Goal: Navigation & Orientation: Find specific page/section

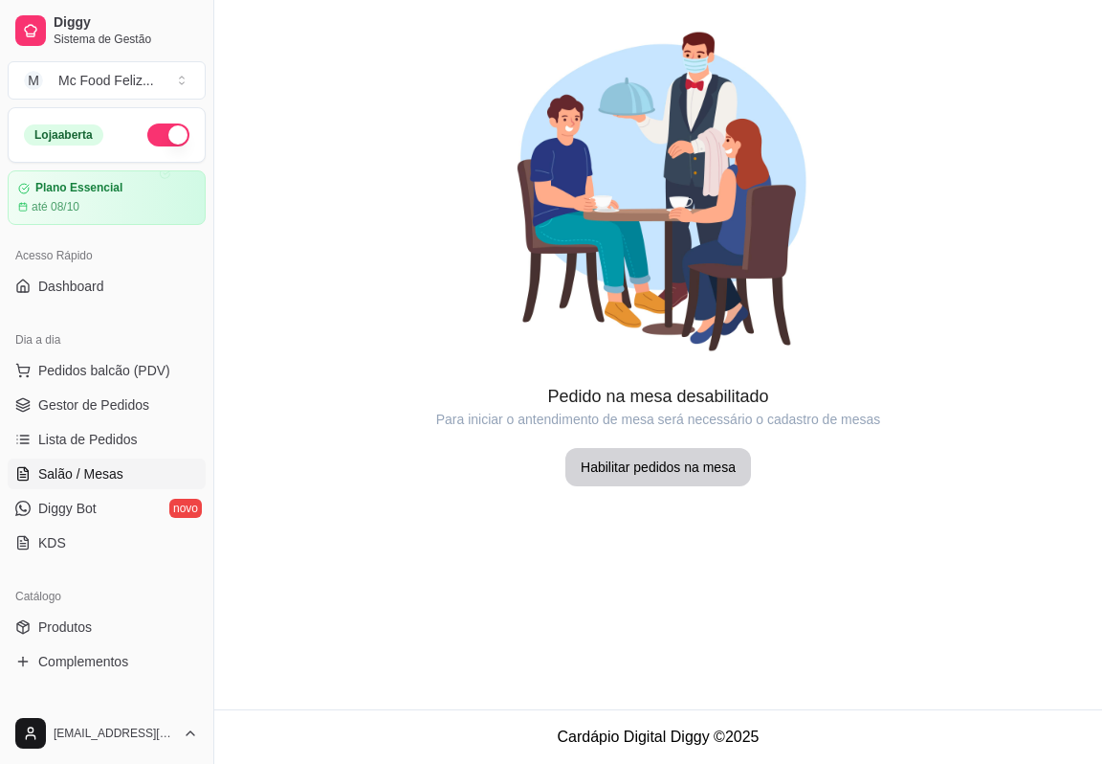
scroll to position [86, 0]
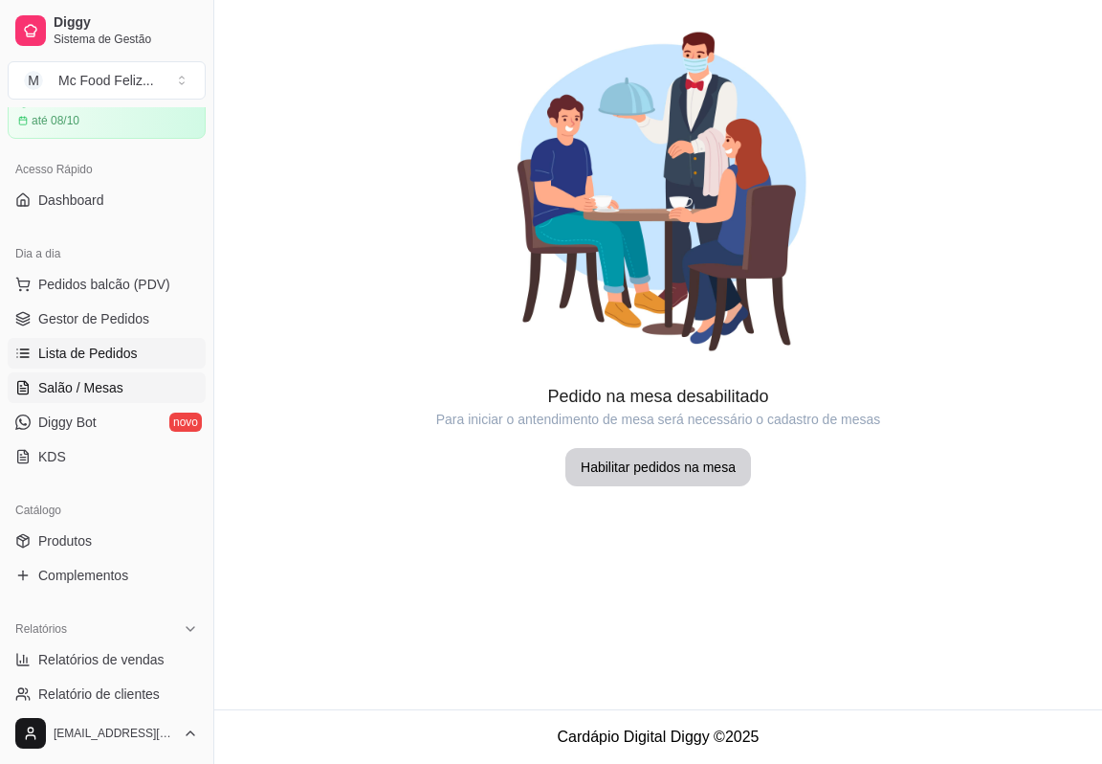
click at [84, 362] on span "Lista de Pedidos" at bounding box center [88, 353] width 100 height 19
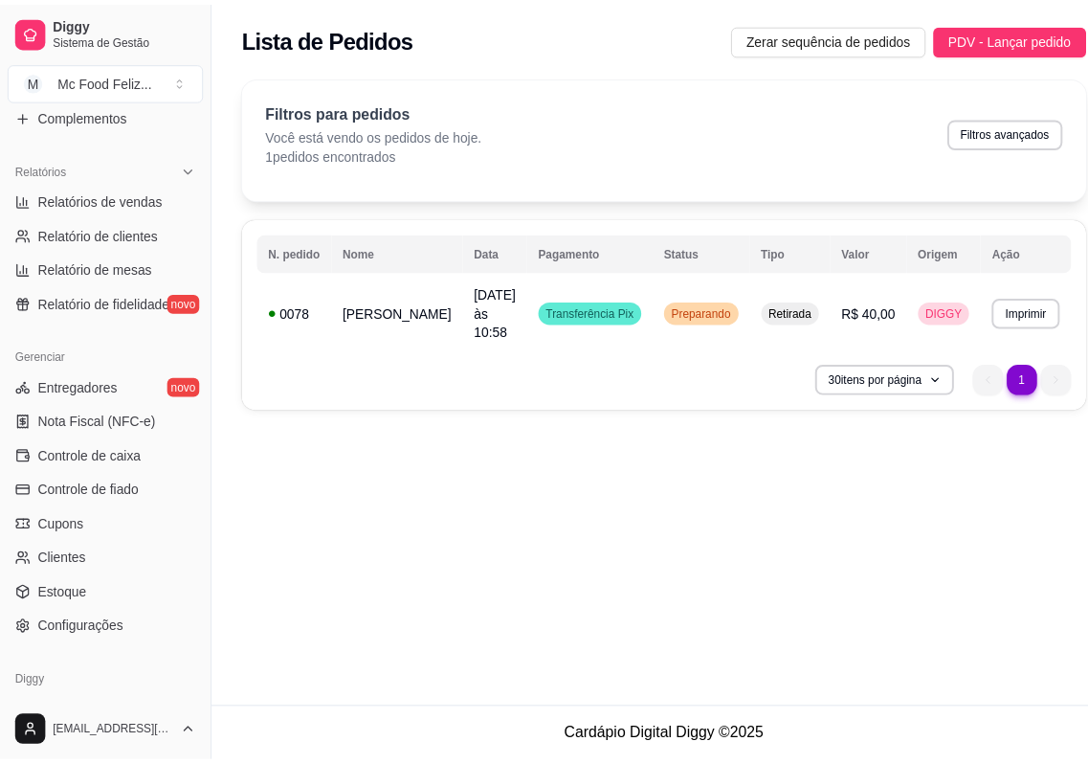
scroll to position [549, 0]
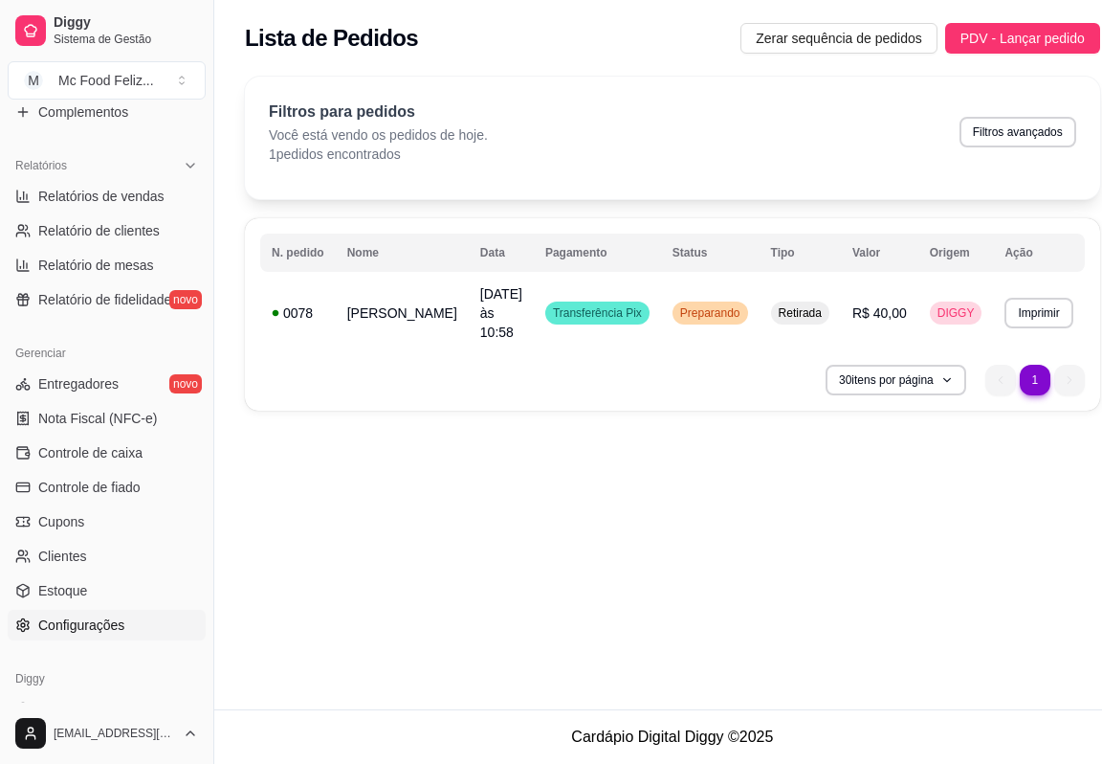
click at [160, 625] on link "Configurações" at bounding box center [107, 625] width 198 height 31
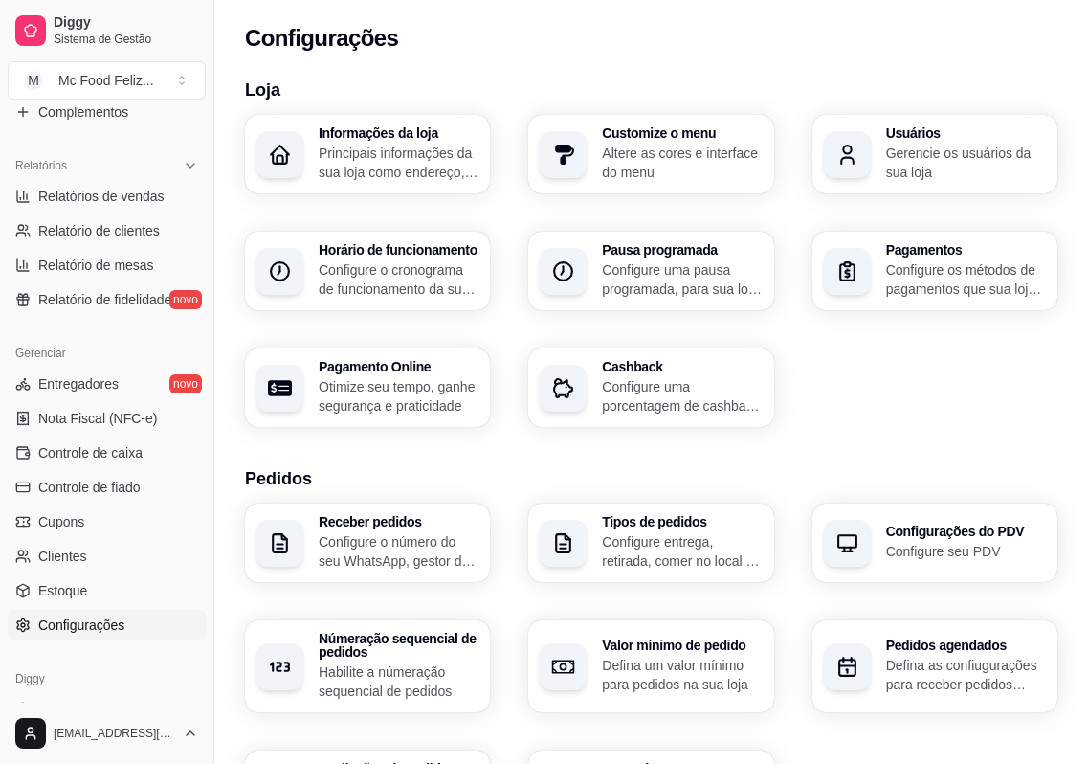
click at [379, 534] on p "Configure o número do seu WhatsApp, gestor de pedidos e outros" at bounding box center [399, 551] width 160 height 38
click at [697, 520] on h3 "Tipos de pedidos" at bounding box center [681, 522] width 155 height 13
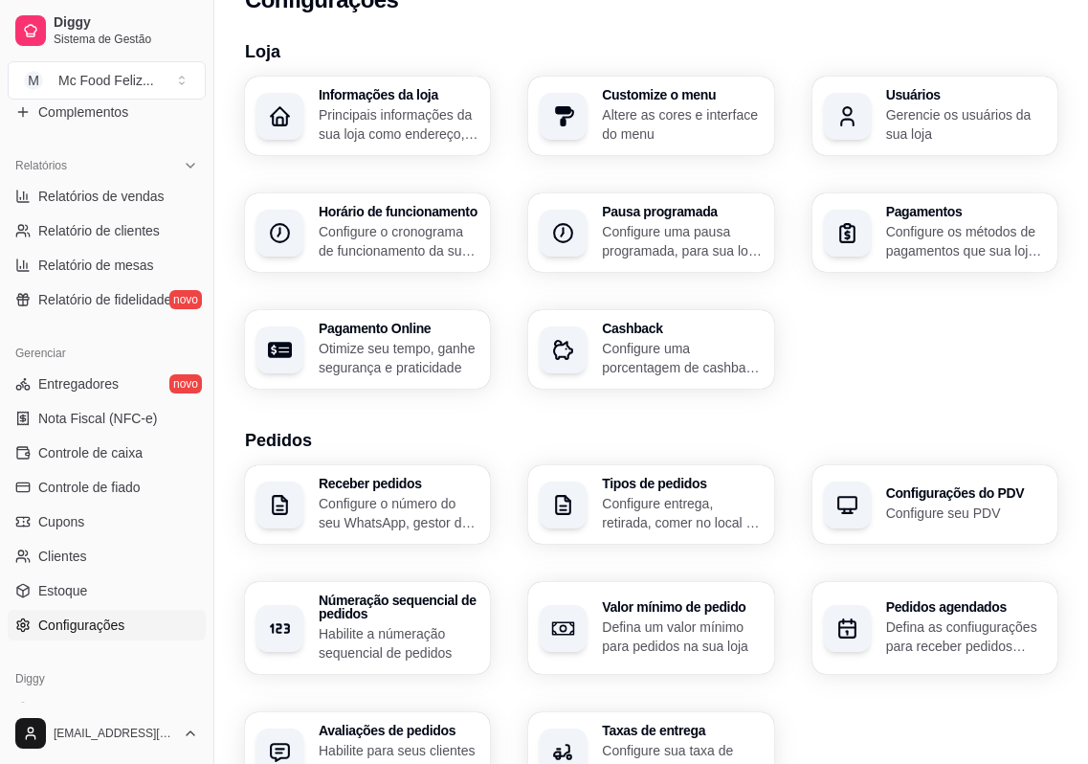
scroll to position [118, 0]
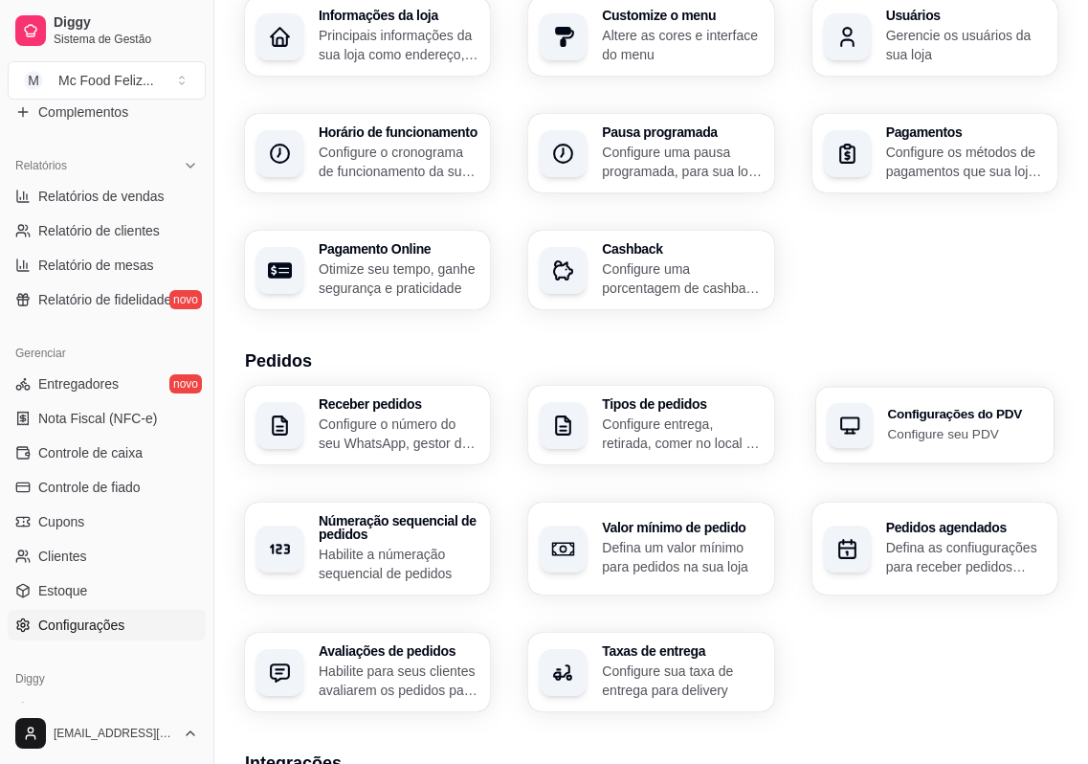
click at [880, 445] on div "Configurações do PDV Configure seu PDV" at bounding box center [935, 425] width 238 height 77
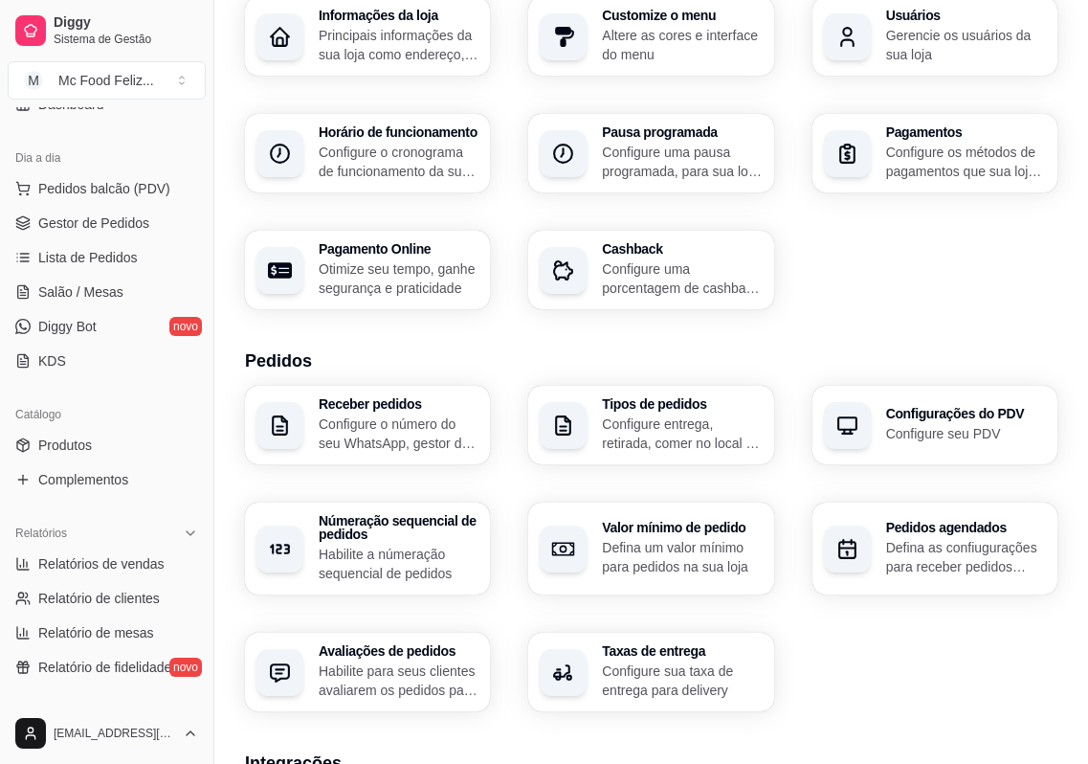
scroll to position [180, 0]
click at [136, 187] on span "Pedidos balcão (PDV)" at bounding box center [104, 190] width 132 height 19
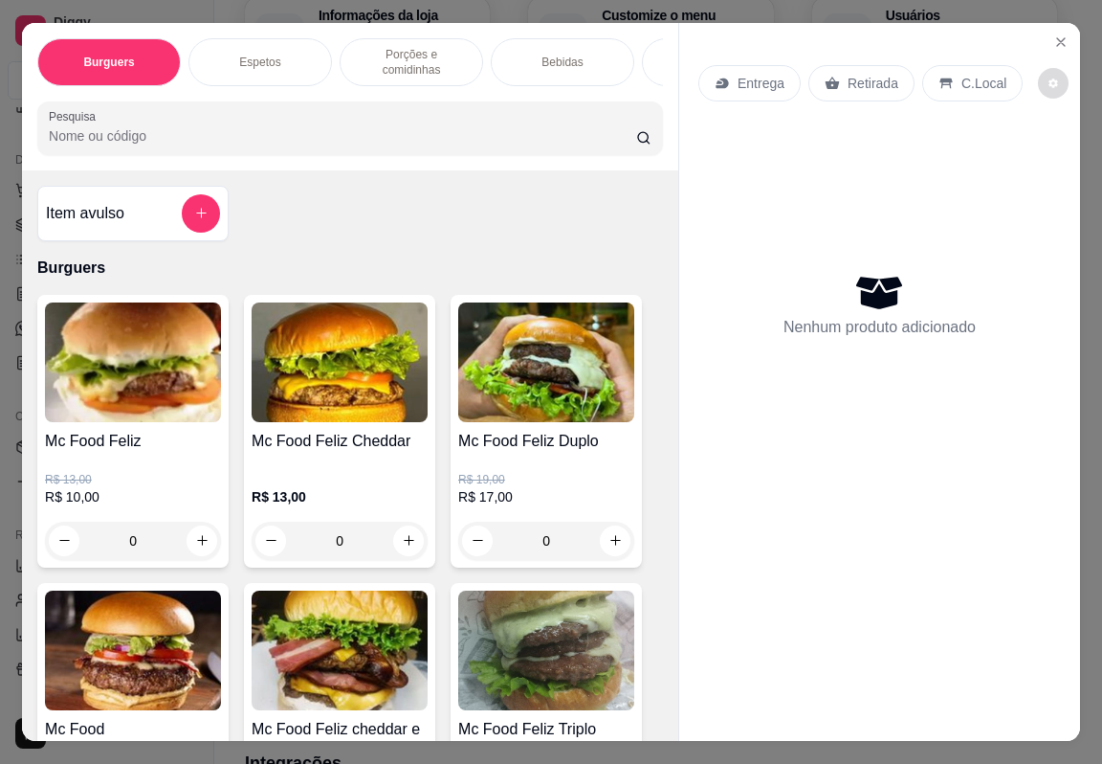
click at [1038, 79] on button "decrease-product-quantity" at bounding box center [1053, 83] width 31 height 31
click at [1039, 79] on button "decrease-product-quantity" at bounding box center [1054, 83] width 30 height 30
click at [1054, 34] on icon "Close" at bounding box center [1061, 41] width 15 height 15
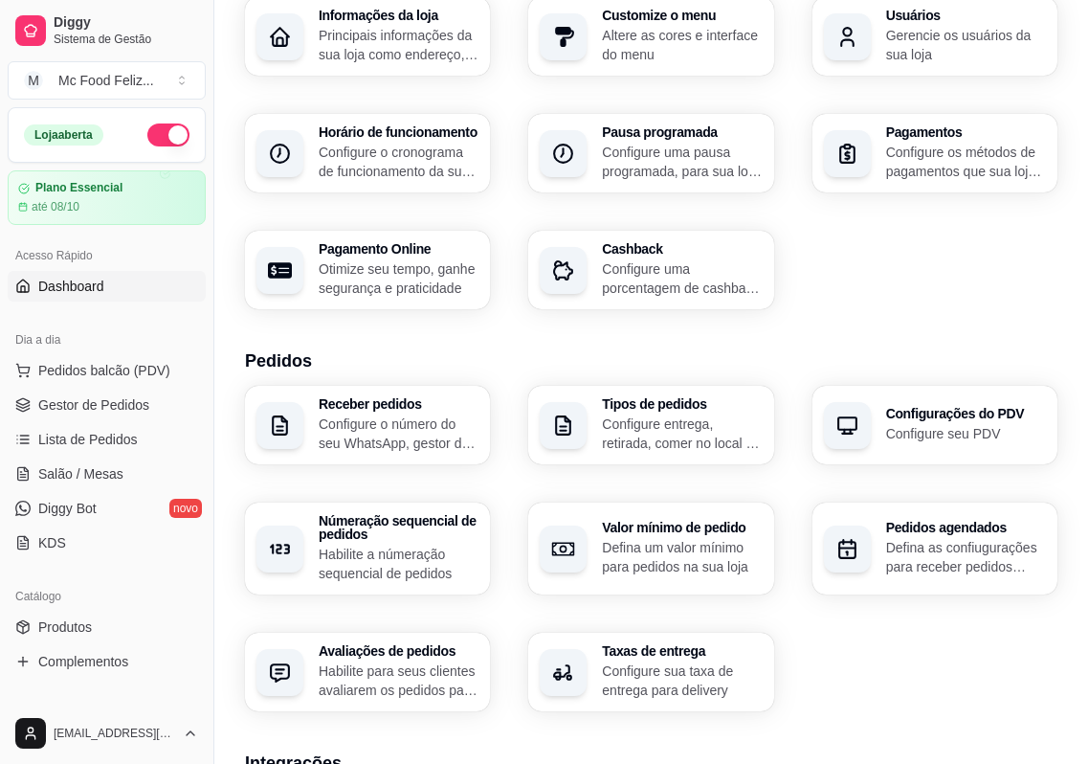
click at [84, 281] on span "Dashboard" at bounding box center [71, 286] width 66 height 19
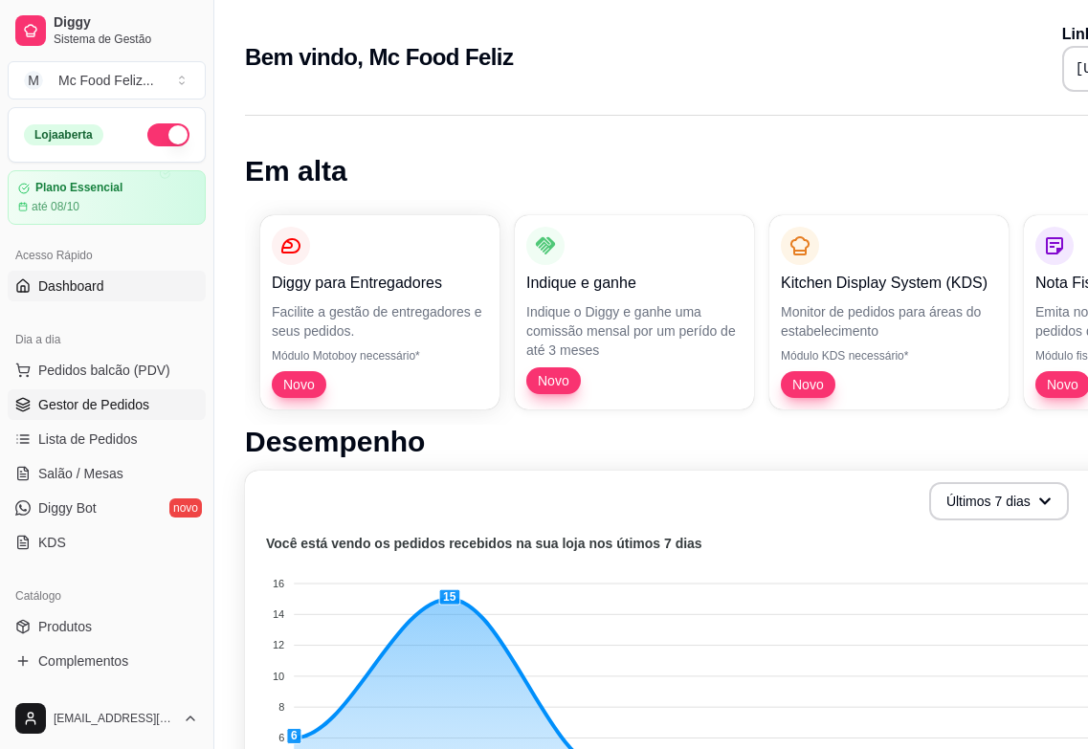
click at [58, 401] on span "Gestor de Pedidos" at bounding box center [93, 404] width 111 height 19
